Goal: Find contact information: Find contact information

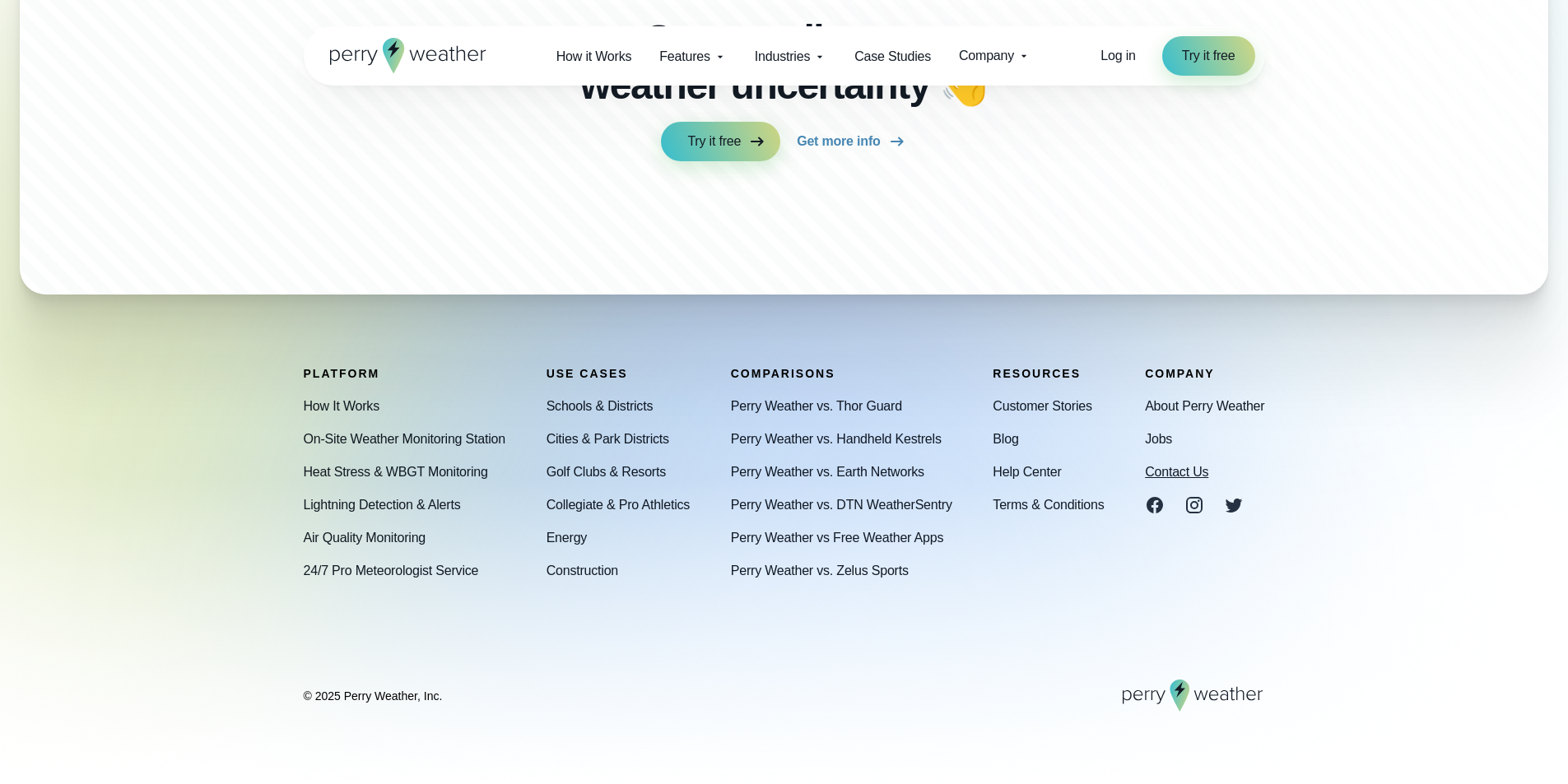
click at [1192, 470] on link "Contact Us" at bounding box center [1176, 472] width 63 height 20
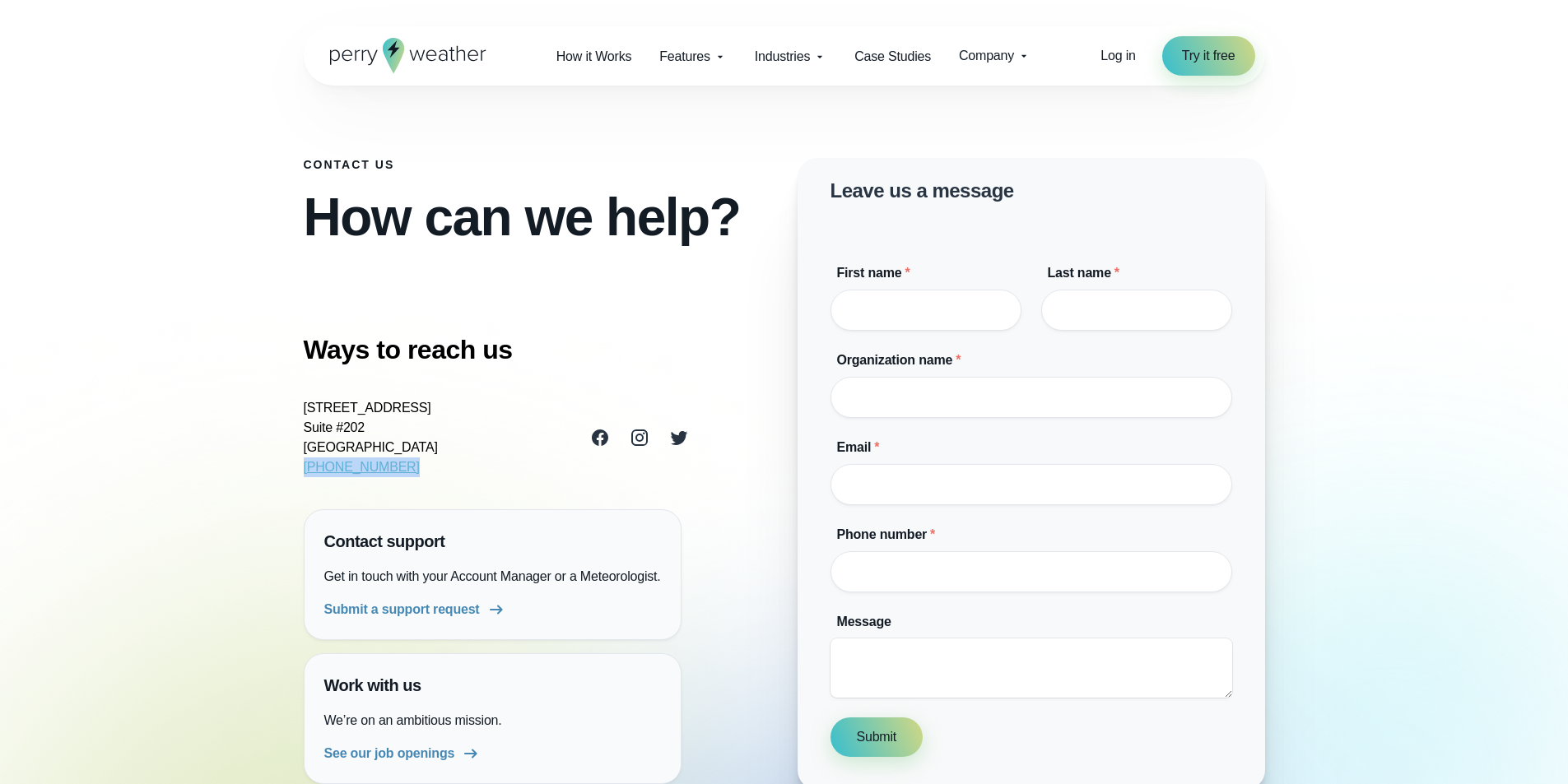
drag, startPoint x: 388, startPoint y: 466, endPoint x: 289, endPoint y: 464, distance: 99.0
click at [289, 464] on div "Contact Us How can we help? Ways to reach us 3102 Oak Lawn Ave Suite #202 Dalla…" at bounding box center [784, 394] width 1185 height 790
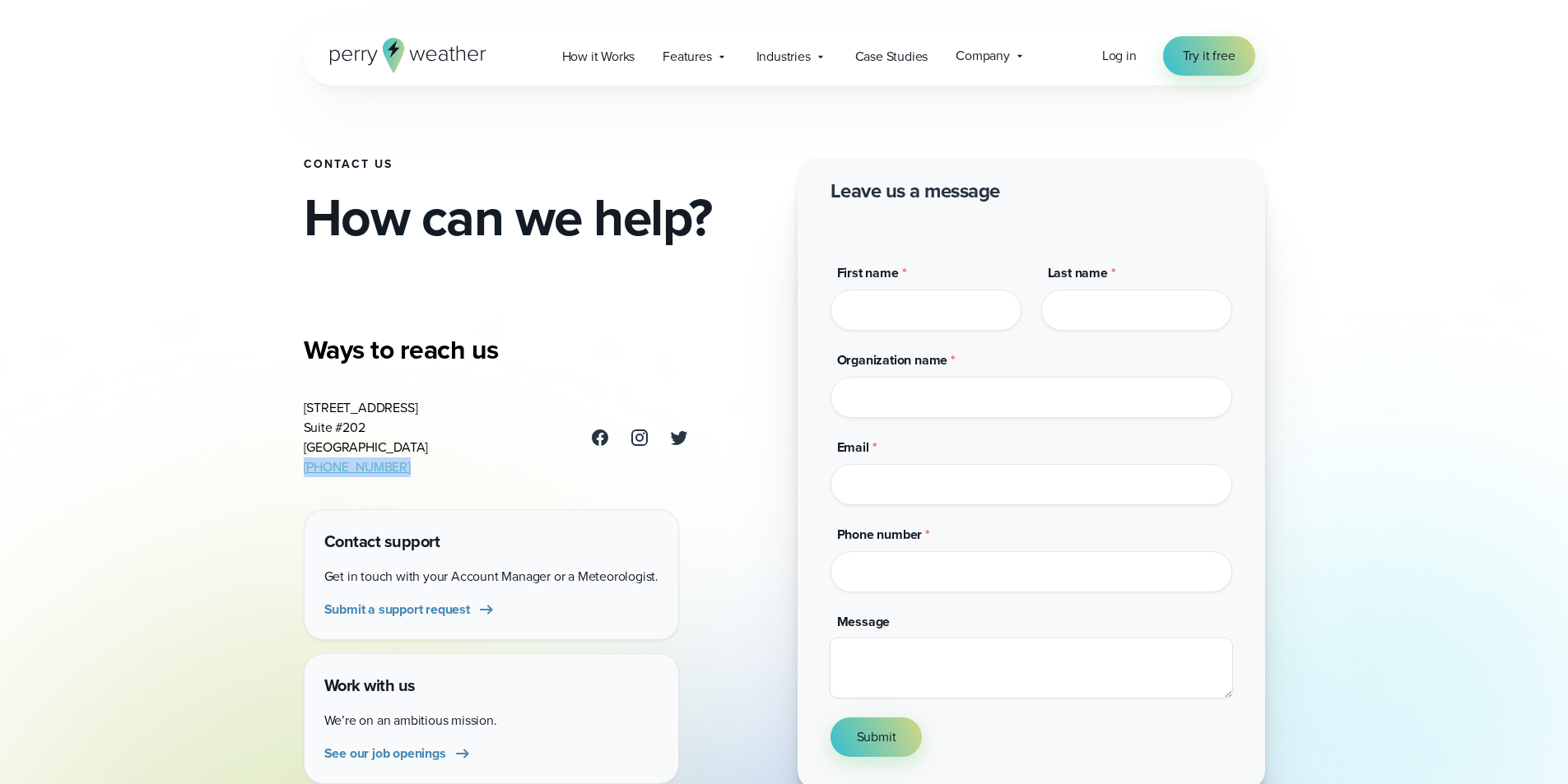
copy link "(469) 546-5082"
